Goal: Find specific page/section: Find specific page/section

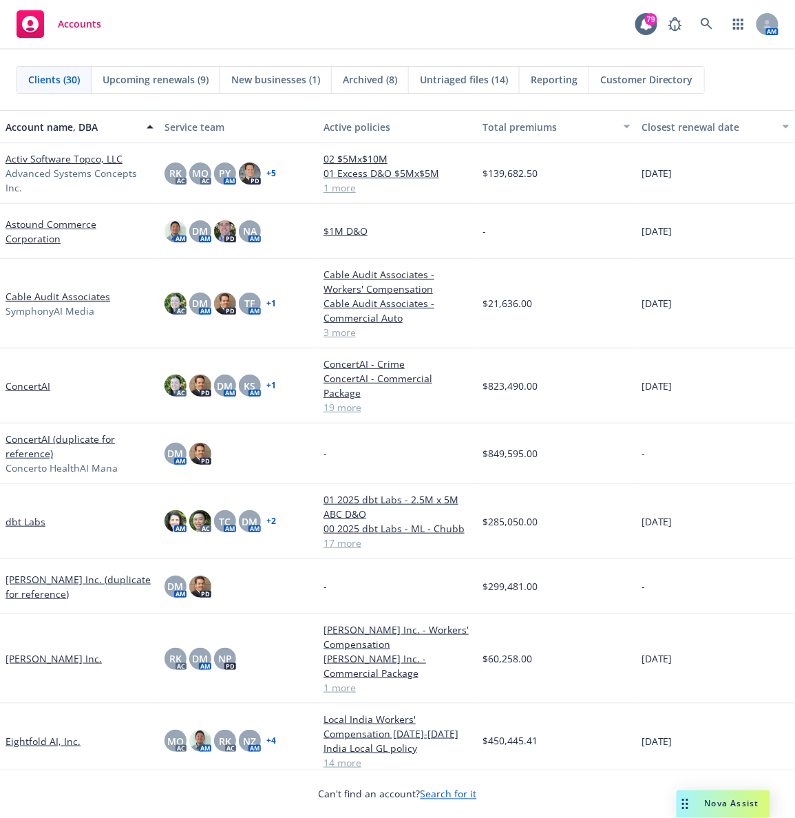
click at [289, 45] on div "Accounts 79 AM" at bounding box center [397, 25] width 795 height 50
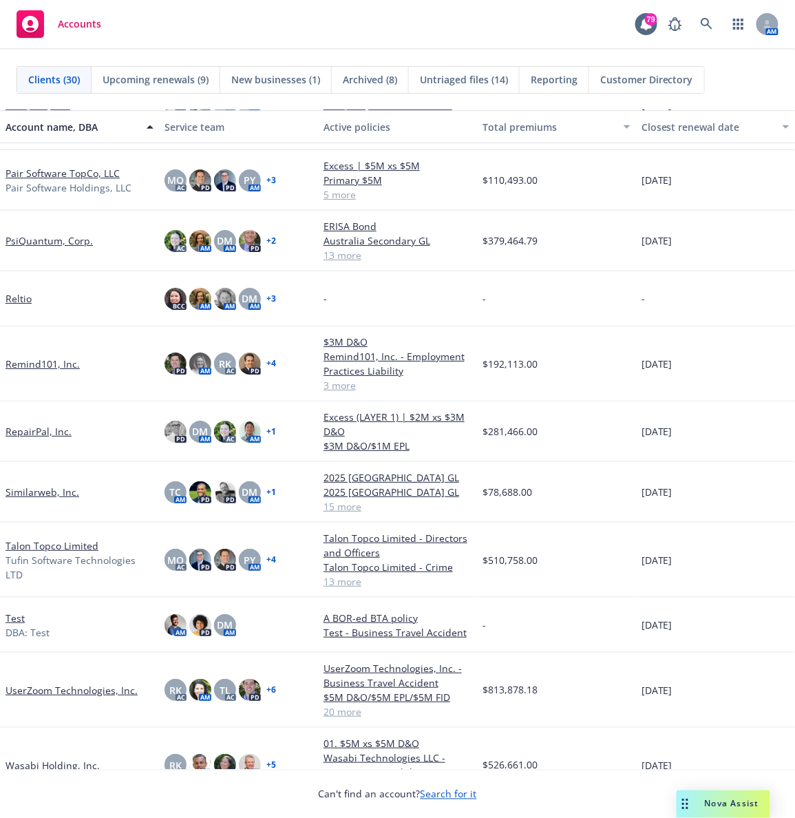
scroll to position [1137, 0]
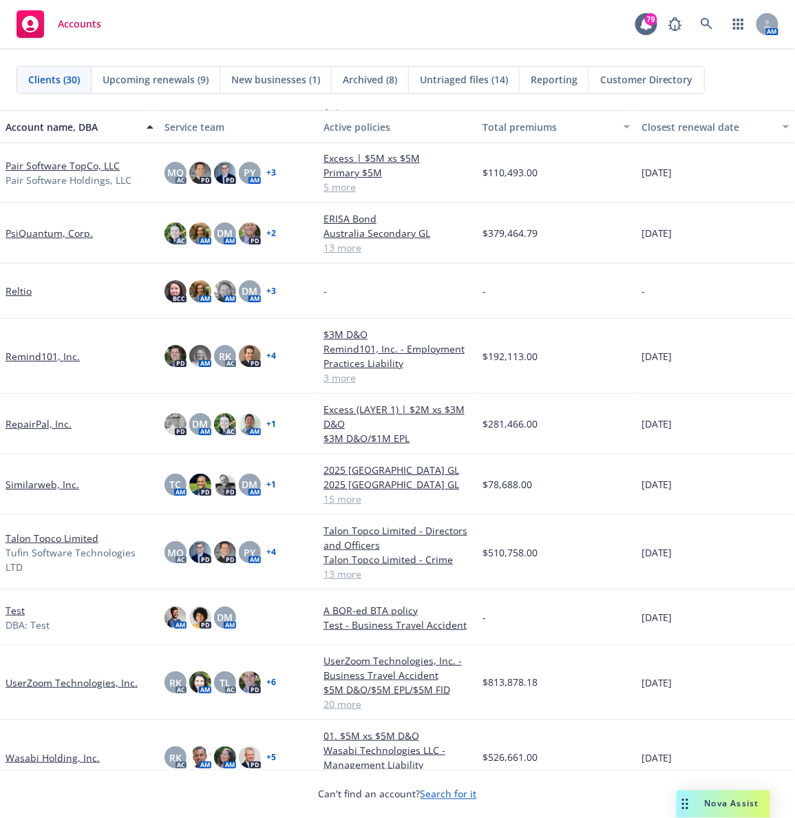
click at [87, 680] on link "UserZoom Technologies, Inc." at bounding box center [72, 683] width 132 height 14
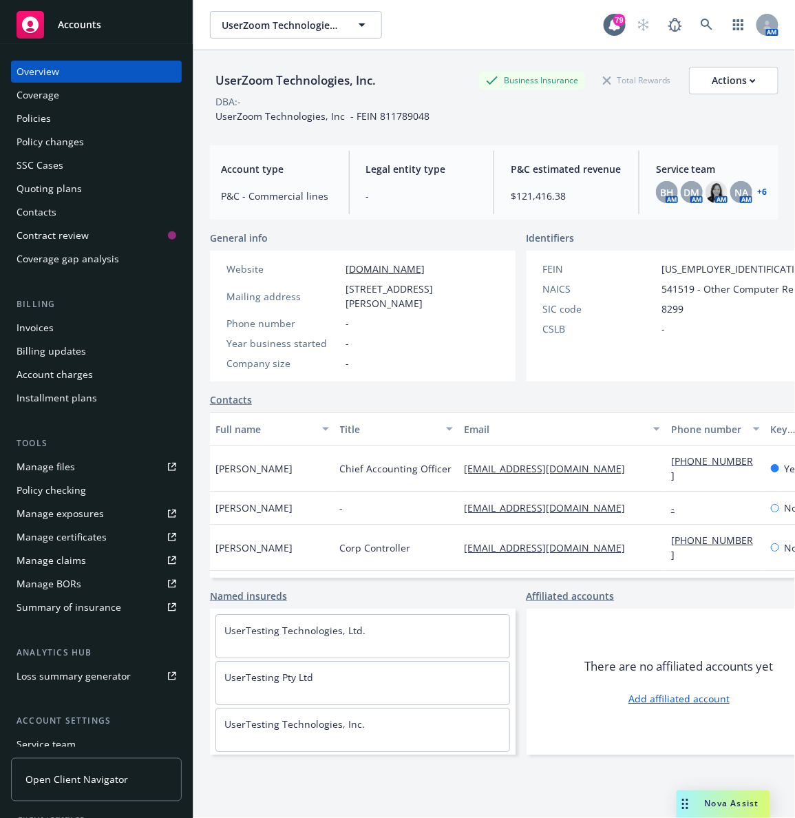
click at [72, 185] on div "Quoting plans" at bounding box center [49, 189] width 65 height 22
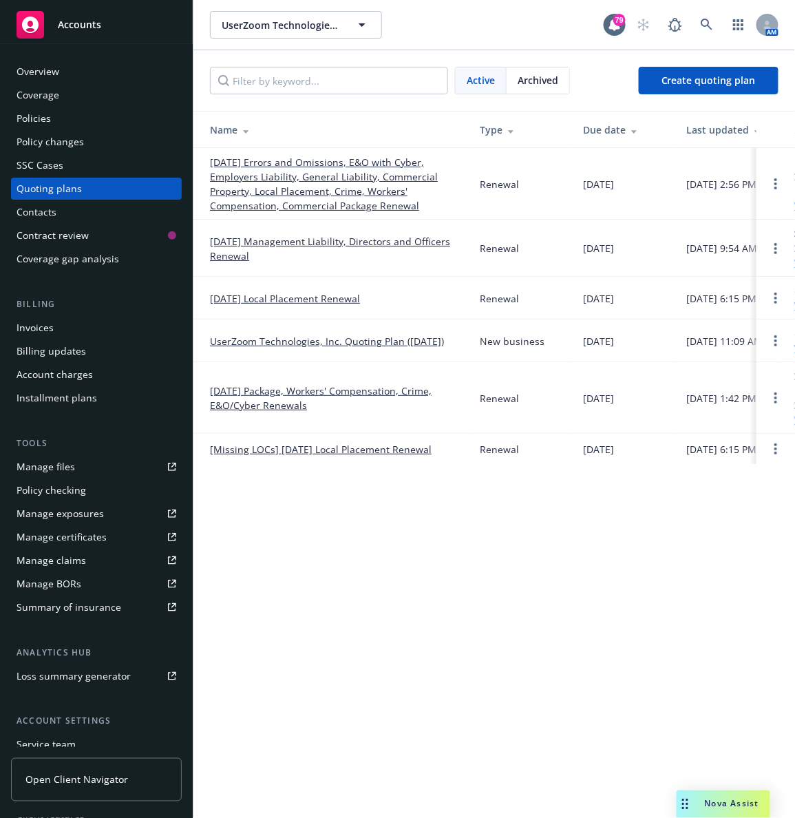
click at [300, 172] on link "[DATE] Errors and Omissions, E&O with Cyber, Employers Liability, General Liabi…" at bounding box center [334, 184] width 248 height 58
